Goal: Information Seeking & Learning: Learn about a topic

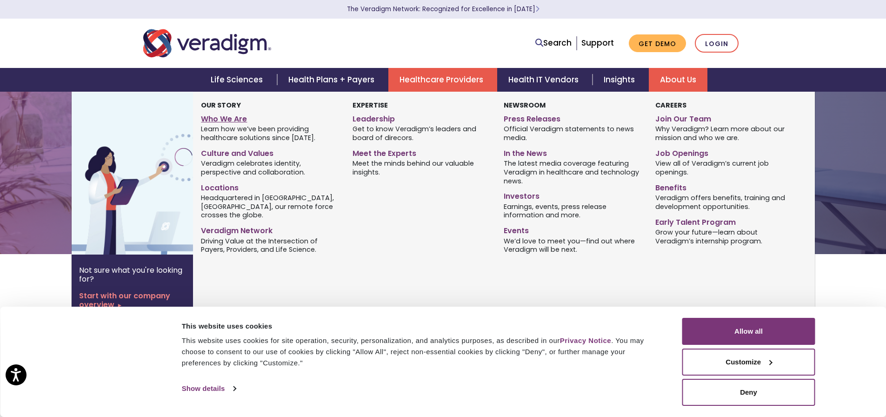
click at [232, 118] on link "Who We Are" at bounding box center [269, 117] width 137 height 13
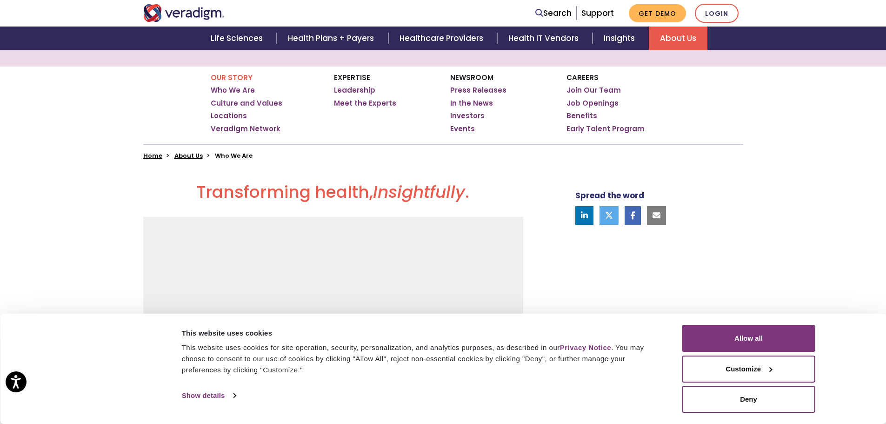
scroll to position [140, 0]
click at [713, 394] on button "Deny" at bounding box center [749, 399] width 133 height 27
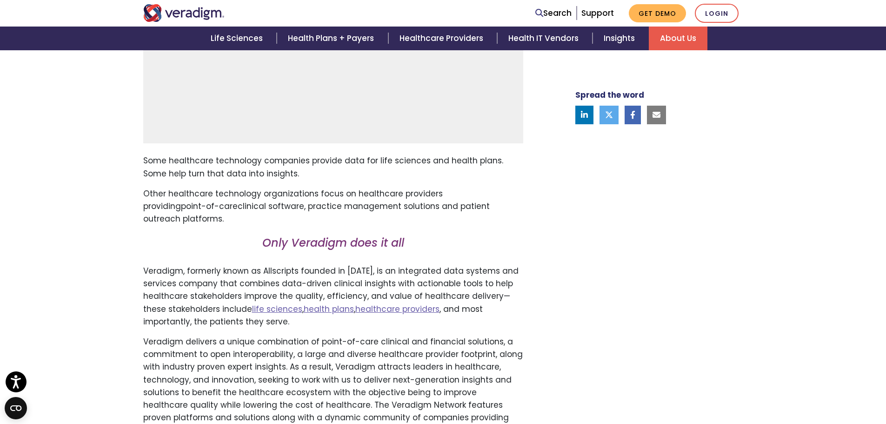
scroll to position [465, 0]
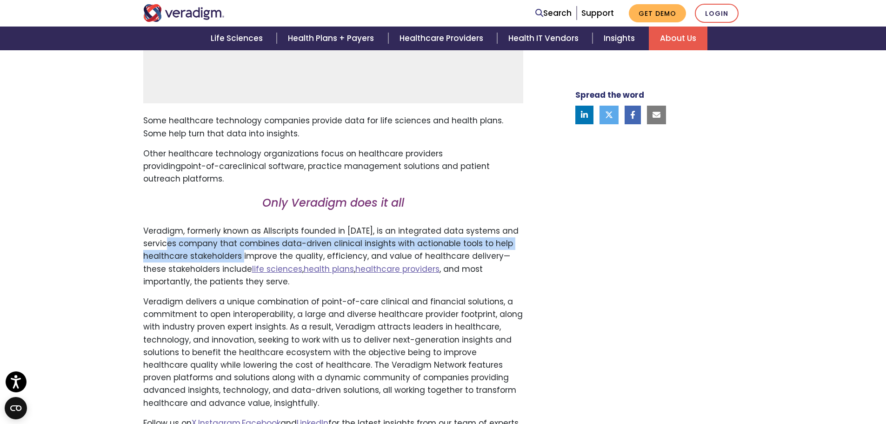
drag, startPoint x: 176, startPoint y: 239, endPoint x: 252, endPoint y: 259, distance: 78.3
click at [252, 259] on p "Veradigm, formerly known as Allscripts founded in [DATE], is an integrated data…" at bounding box center [333, 256] width 380 height 63
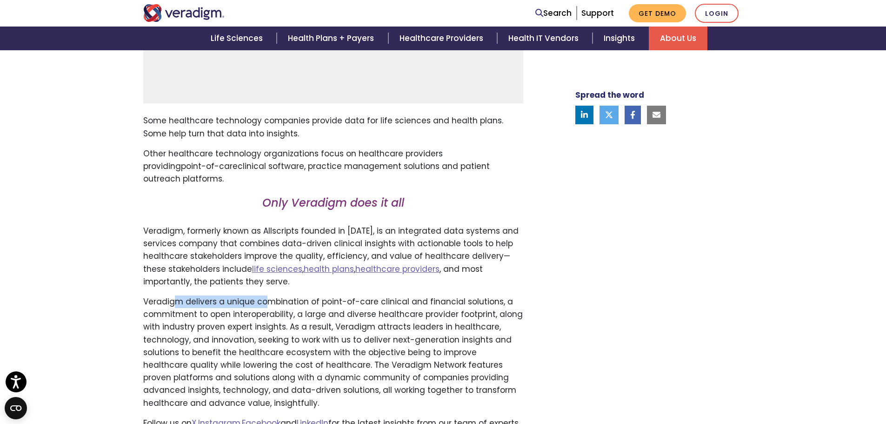
drag, startPoint x: 176, startPoint y: 305, endPoint x: 262, endPoint y: 302, distance: 85.2
click at [262, 302] on p "Veradigm delivers a unique combination of point-of-care clinical and financial …" at bounding box center [333, 352] width 380 height 114
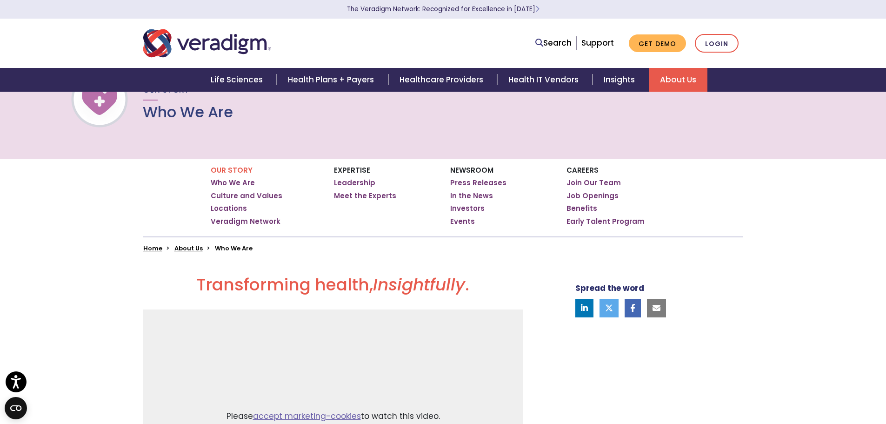
scroll to position [0, 0]
